Goal: Information Seeking & Learning: Learn about a topic

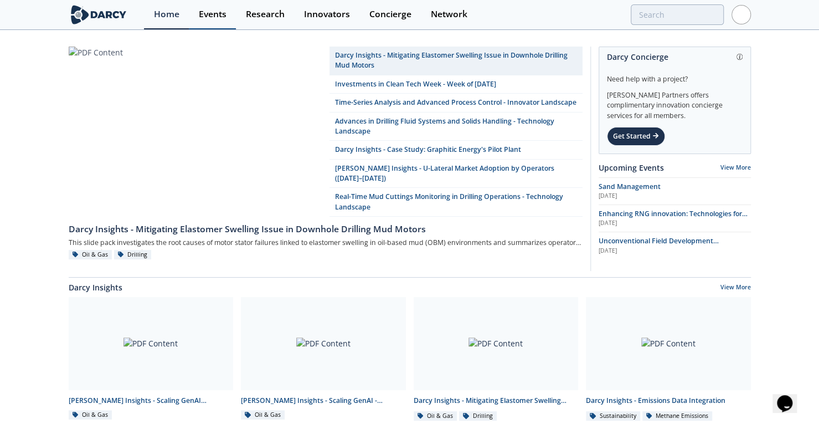
click at [218, 14] on div "Events" at bounding box center [213, 14] width 28 height 9
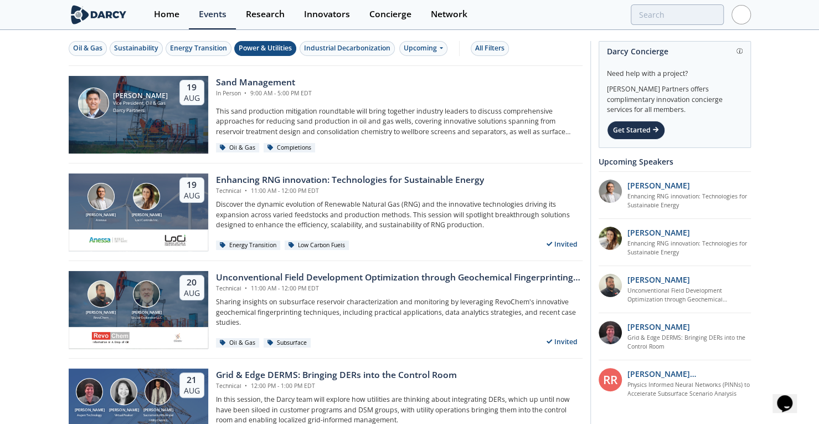
click at [267, 49] on div "Power & Utilities" at bounding box center [265, 48] width 53 height 10
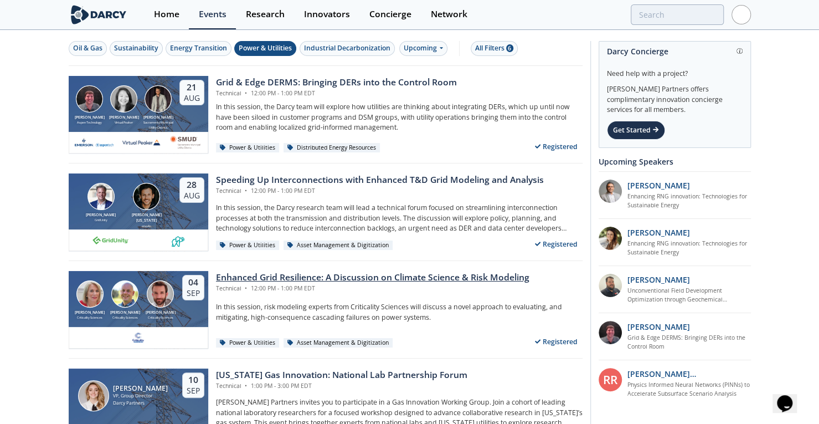
click at [275, 279] on div "Enhanced Grid Resilience: A Discussion on Climate Science & Risk Modeling" at bounding box center [372, 277] width 313 height 13
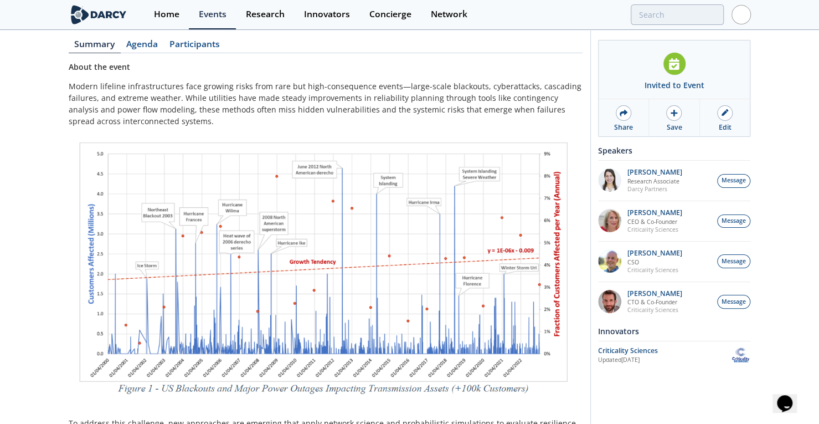
scroll to position [114, 0]
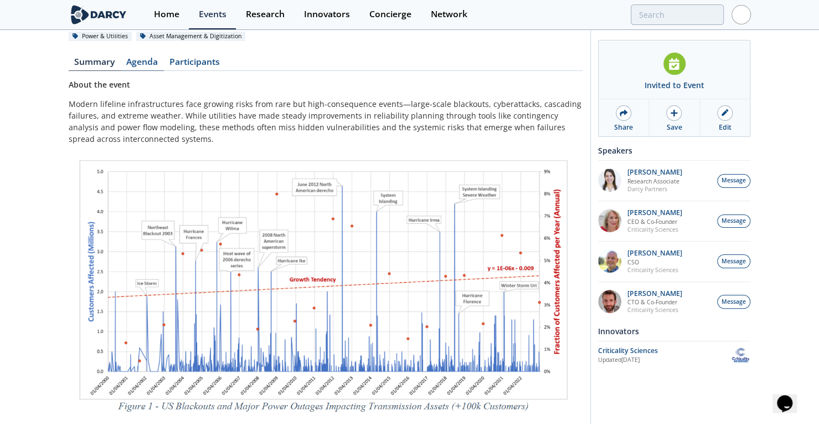
click at [147, 61] on link "Agenda" at bounding box center [142, 64] width 43 height 13
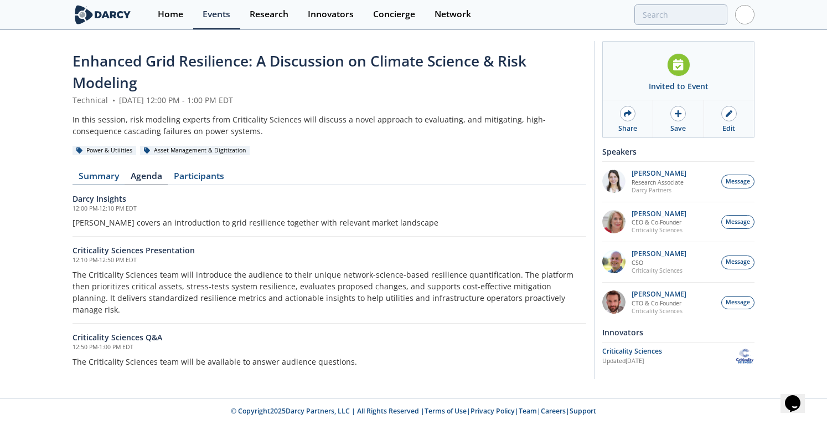
drag, startPoint x: 78, startPoint y: 169, endPoint x: 83, endPoint y: 172, distance: 6.0
click at [78, 169] on div "Enhanced Grid Resilience: A Discussion on Climate Science & Risk Modeling Techn…" at bounding box center [330, 212] width 514 height 324
click at [92, 177] on link "Summary" at bounding box center [99, 178] width 52 height 13
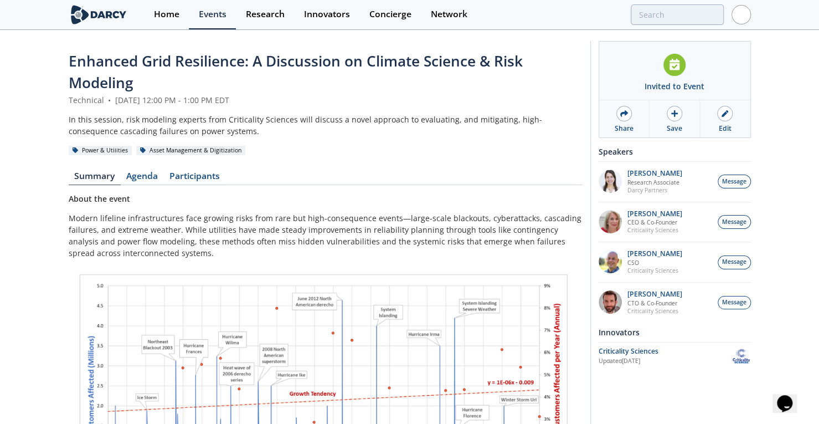
click at [754, 355] on div "Enhanced Grid Resilience: A Discussion on Climate Science & Risk Modeling Techn…" at bounding box center [409, 427] width 819 height 793
click at [739, 355] on img at bounding box center [740, 355] width 19 height 19
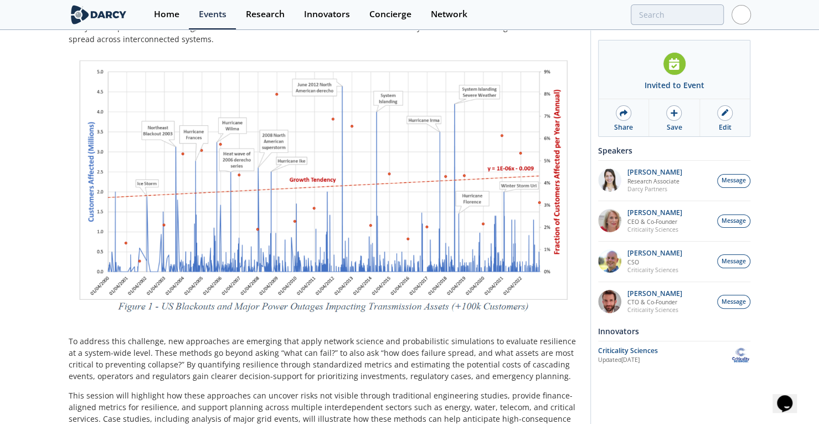
scroll to position [414, 0]
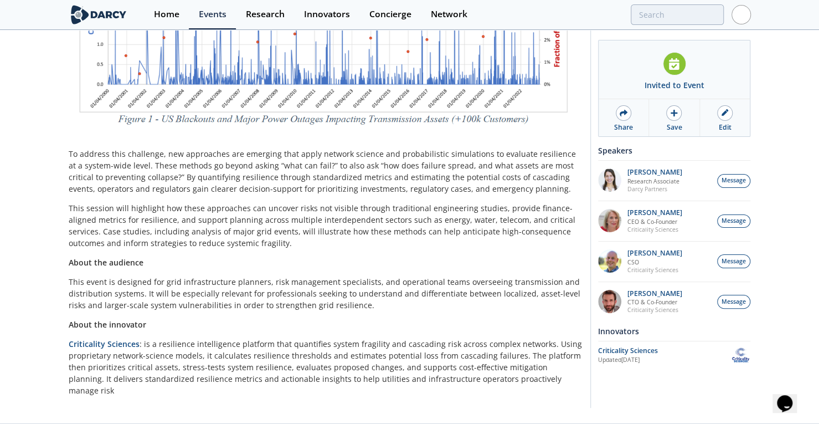
drag, startPoint x: 213, startPoint y: 224, endPoint x: 205, endPoint y: 364, distance: 139.7
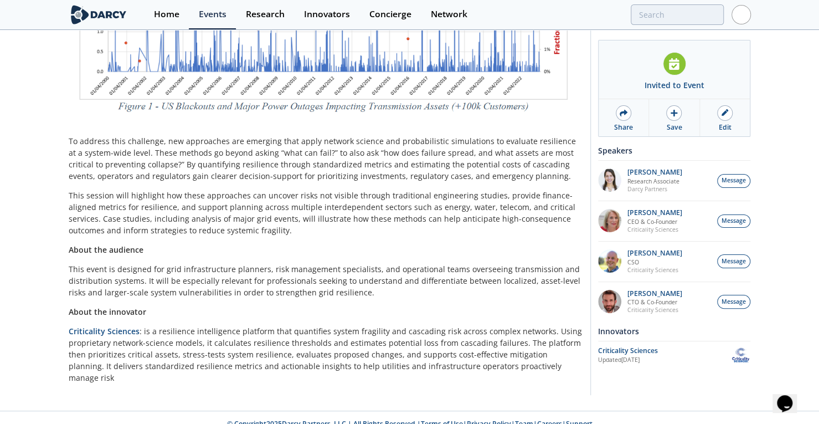
drag, startPoint x: 276, startPoint y: 245, endPoint x: 285, endPoint y: 251, distance: 10.0
click at [276, 245] on p "About the audience" at bounding box center [326, 250] width 514 height 12
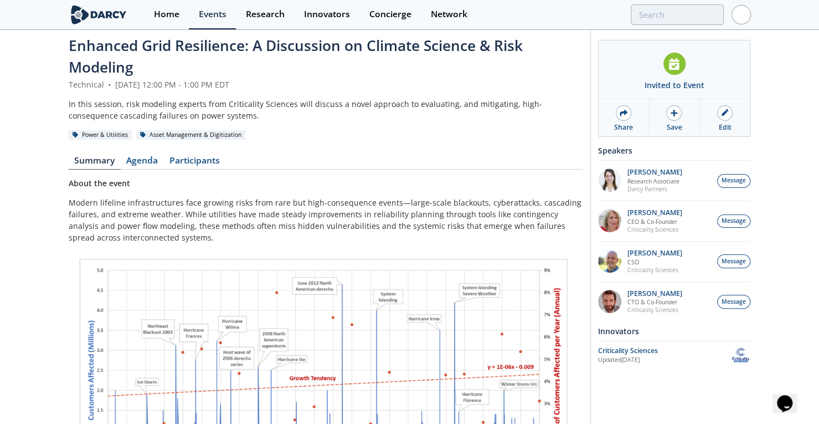
scroll to position [0, 0]
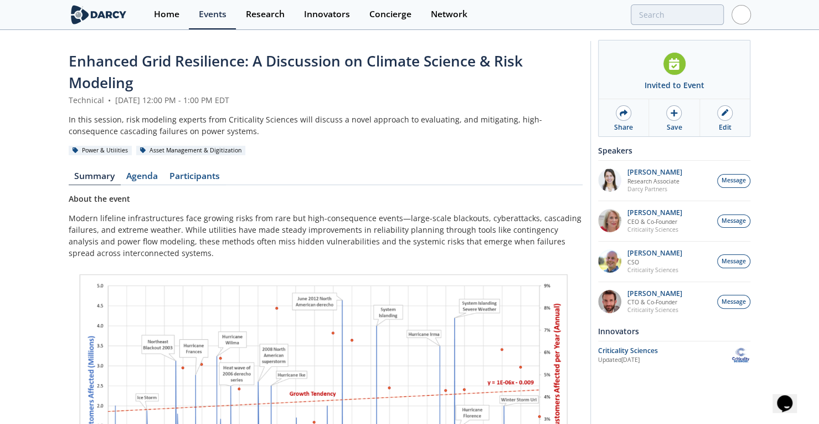
drag, startPoint x: 302, startPoint y: 198, endPoint x: 301, endPoint y: 128, distance: 70.3
click at [168, 60] on span "Enhanced Grid Resilience: A Discussion on Climate Science & Risk Modeling" at bounding box center [296, 72] width 454 height 42
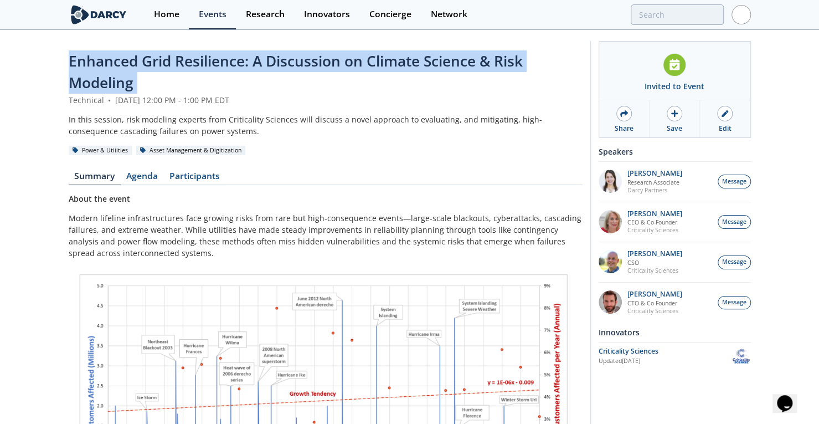
click at [168, 60] on span "Enhanced Grid Resilience: A Discussion on Climate Science & Risk Modeling" at bounding box center [296, 72] width 454 height 42
copy header "Enhanced Grid Resilience: A Discussion on Climate Science & Risk Modeling"
drag, startPoint x: 163, startPoint y: 65, endPoint x: 173, endPoint y: 65, distance: 10.5
click at [163, 65] on span "Enhanced Grid Resilience: A Discussion on Climate Science & Risk Modeling" at bounding box center [296, 72] width 454 height 42
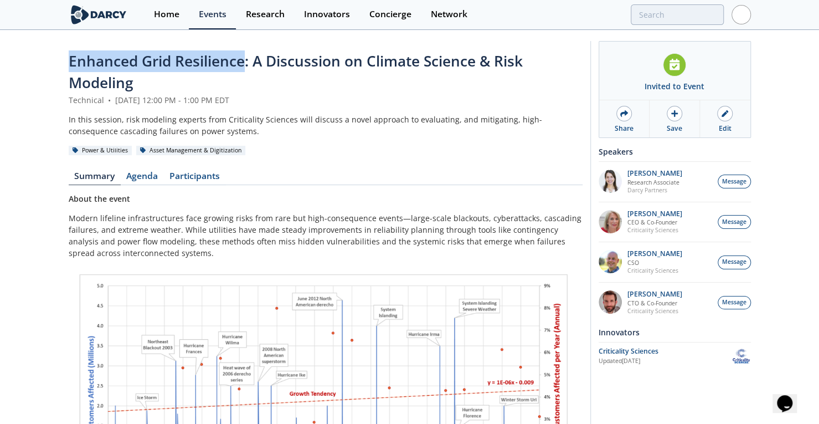
drag, startPoint x: 244, startPoint y: 64, endPoint x: -12, endPoint y: 65, distance: 255.3
click at [0, 65] on html "Home Events Research Innovators Concierge Network Enhanced Grid Resilience: A D…" at bounding box center [409, 212] width 819 height 424
copy span "Enhanced Grid Resilience"
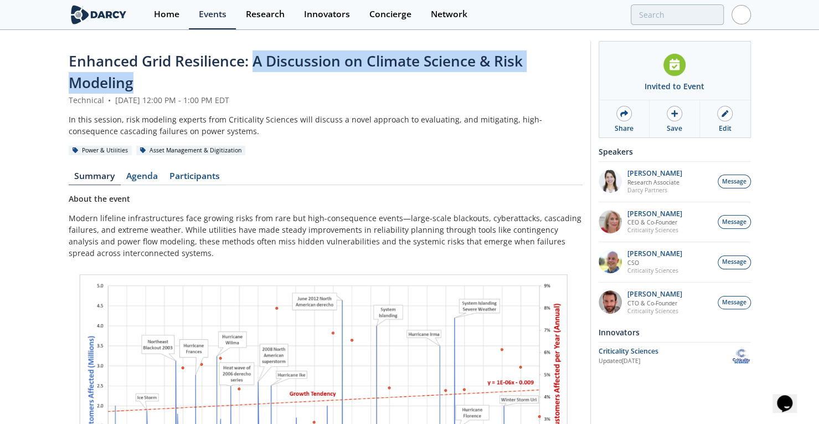
drag, startPoint x: 254, startPoint y: 64, endPoint x: 279, endPoint y: 87, distance: 34.5
click at [279, 87] on div "Enhanced Grid Resilience: A Discussion on Climate Science & Risk Modeling" at bounding box center [326, 72] width 514 height 44
copy span "A Discussion on Climate Science & Risk Modeling"
click at [219, 10] on div "Events" at bounding box center [213, 14] width 28 height 9
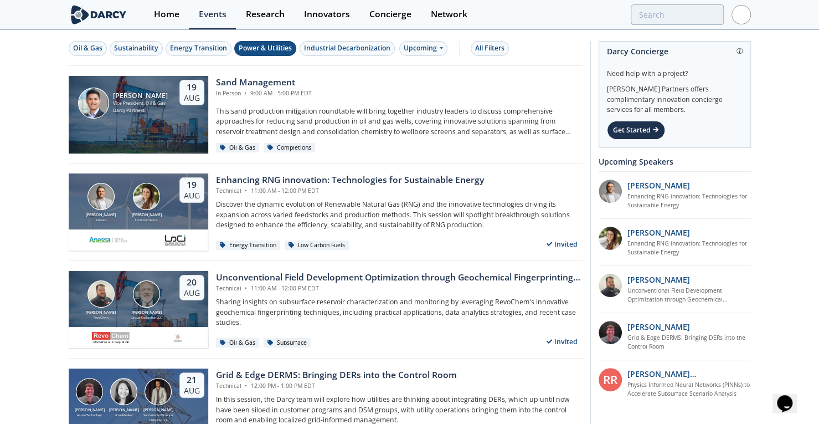
click at [274, 53] on div "Power & Utilities" at bounding box center [265, 48] width 53 height 10
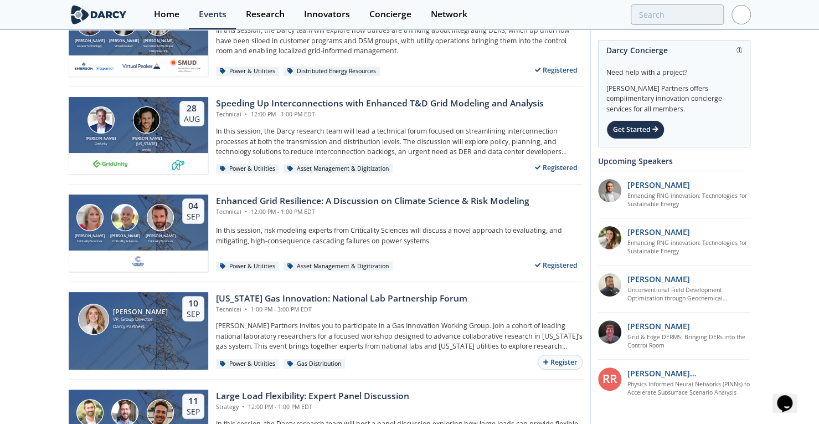
scroll to position [81, 0]
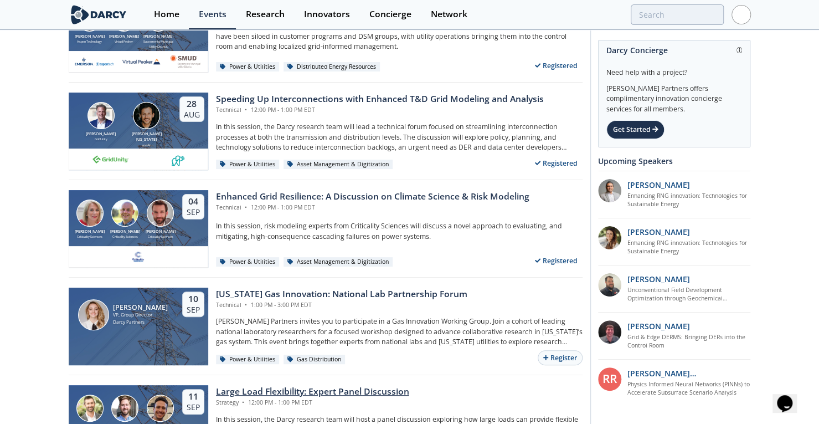
click at [303, 389] on div "Large Load Flexibility: Expert Panel Discussion" at bounding box center [312, 391] width 193 height 13
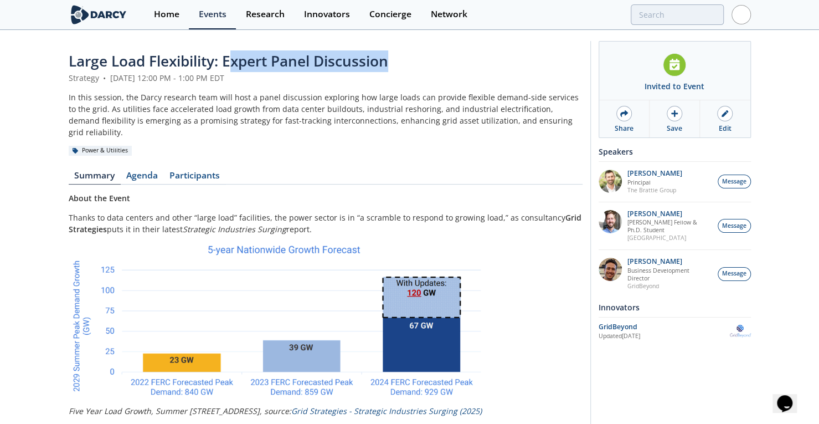
drag, startPoint x: 228, startPoint y: 66, endPoint x: 414, endPoint y: 64, distance: 186.1
click at [414, 64] on div "Large Load Flexibility: Expert Panel Discussion" at bounding box center [326, 61] width 514 height 22
copy span "xpert Panel Discussion"
click at [210, 13] on div "Events" at bounding box center [213, 14] width 28 height 9
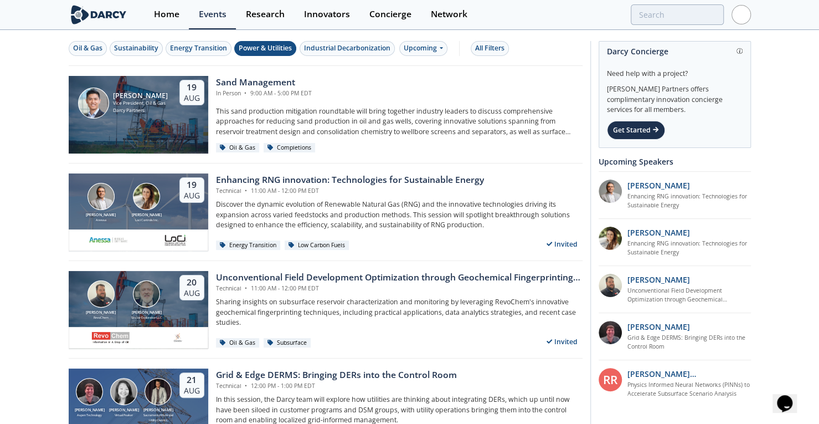
click at [261, 44] on div "Power & Utilities" at bounding box center [265, 48] width 53 height 10
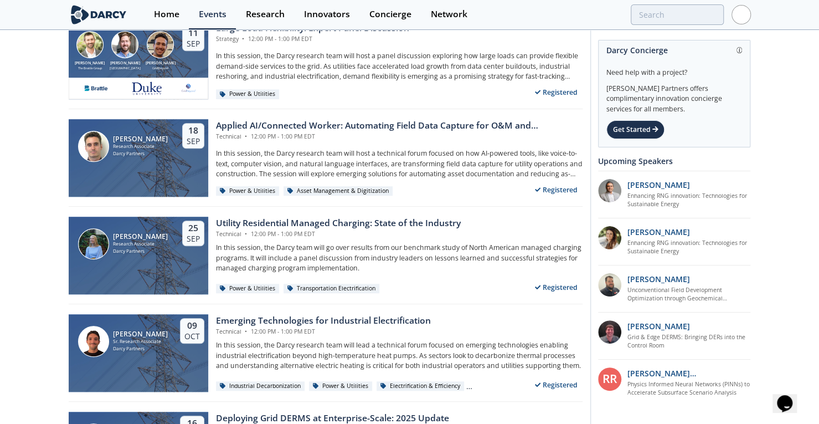
scroll to position [446, 0]
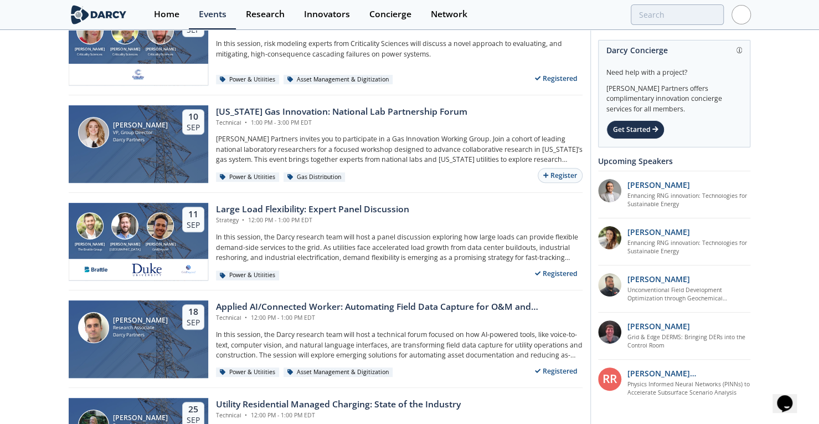
drag, startPoint x: 710, startPoint y: 174, endPoint x: 476, endPoint y: 161, distance: 234.6
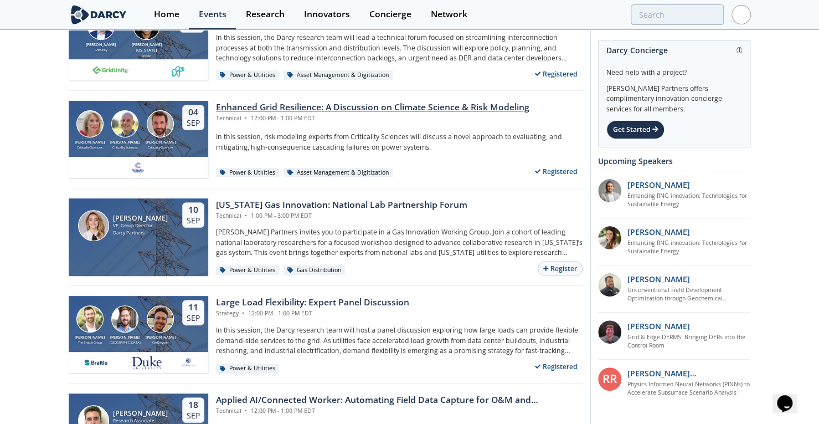
scroll to position [154, 0]
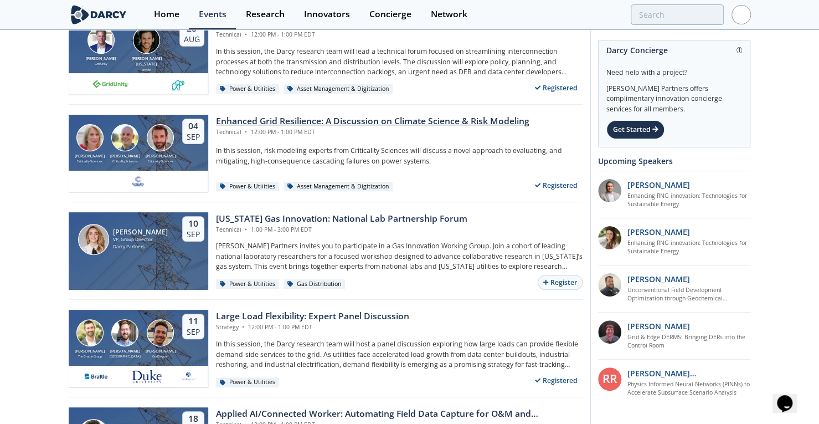
drag, startPoint x: 331, startPoint y: 144, endPoint x: 333, endPoint y: 131, distance: 13.4
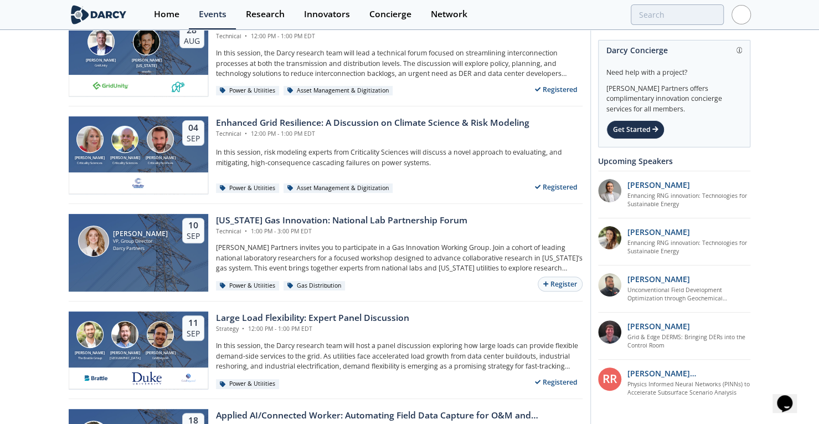
drag, startPoint x: 334, startPoint y: 112, endPoint x: 347, endPoint y: 45, distance: 68.6
drag, startPoint x: 457, startPoint y: 76, endPoint x: 471, endPoint y: 15, distance: 62.9
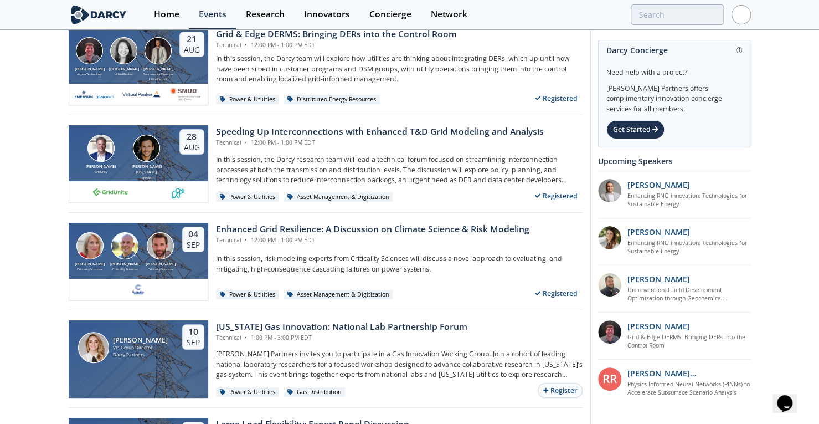
scroll to position [44, 0]
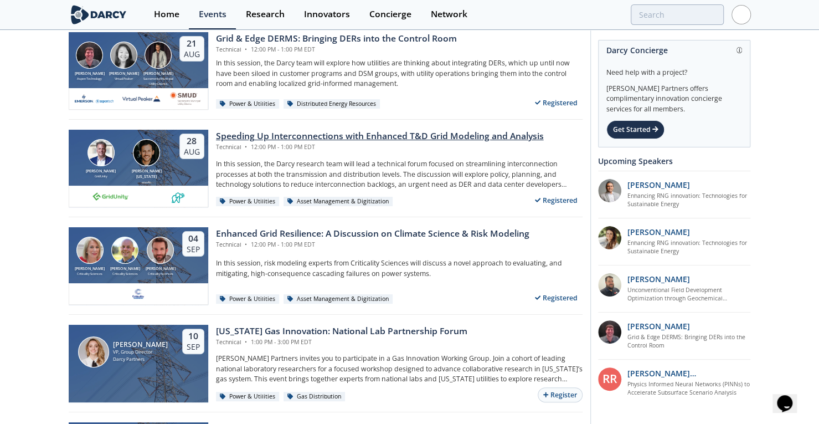
click at [353, 137] on div "Speeding Up Interconnections with Enhanced T&D Grid Modeling and Analysis" at bounding box center [380, 136] width 328 height 13
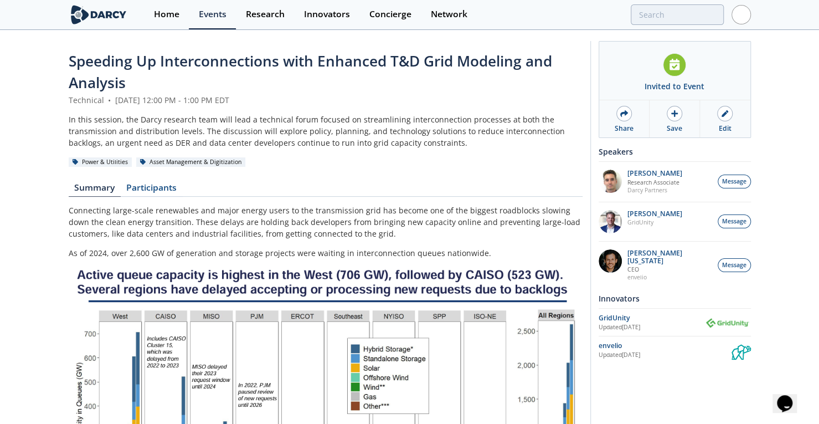
click at [239, 103] on div "Technical • [DATE] 12:00 PM - 1:00 PM EDT" at bounding box center [326, 100] width 514 height 12
drag, startPoint x: 209, startPoint y: 16, endPoint x: 265, endPoint y: 16, distance: 55.9
click at [209, 16] on div "Events" at bounding box center [213, 14] width 28 height 9
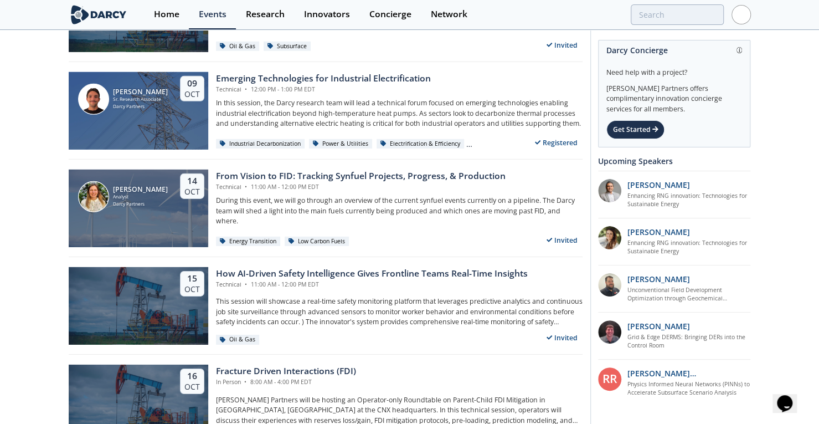
scroll to position [2142, 0]
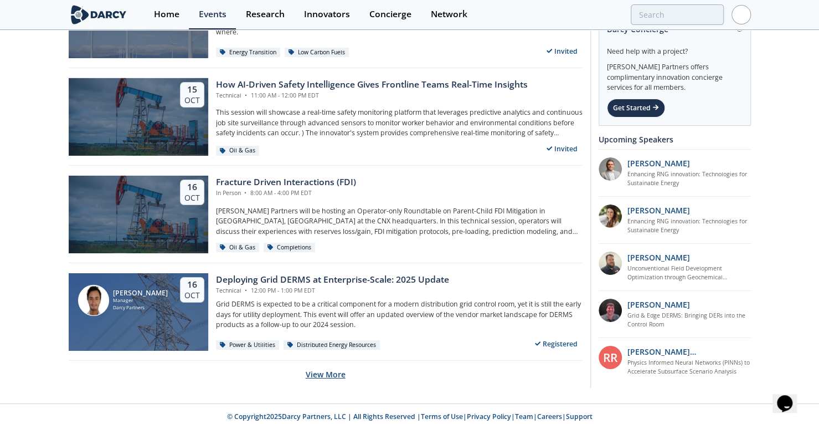
click at [330, 370] on button "View More" at bounding box center [326, 373] width 40 height 27
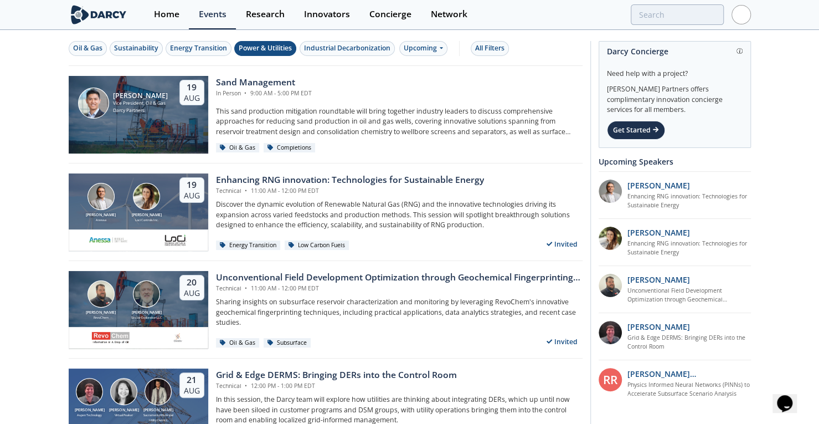
click at [273, 50] on div "Power & Utilities" at bounding box center [265, 48] width 53 height 10
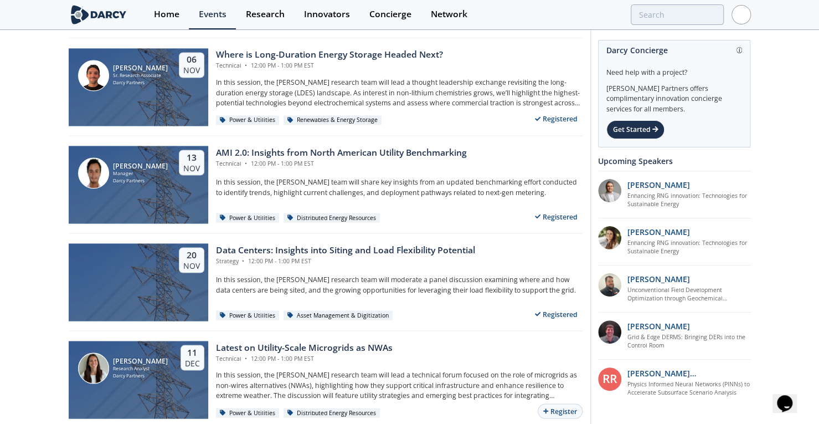
scroll to position [1142, 0]
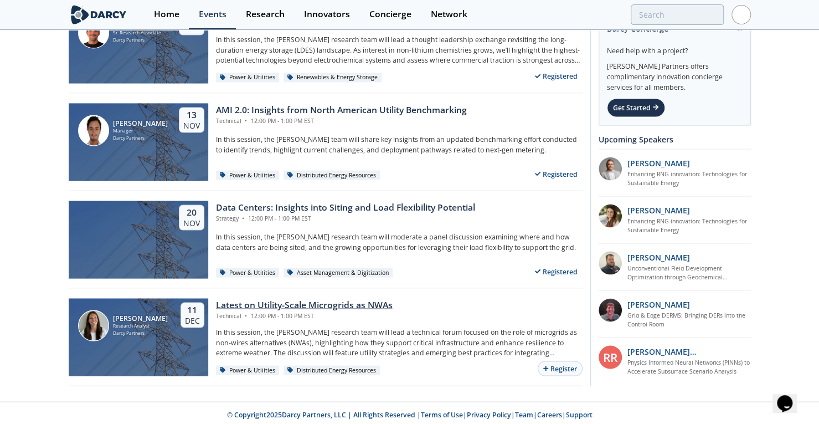
click at [235, 301] on div "Latest on Utility-Scale Microgrids as NWAs" at bounding box center [304, 304] width 177 height 13
